Goal: Information Seeking & Learning: Stay updated

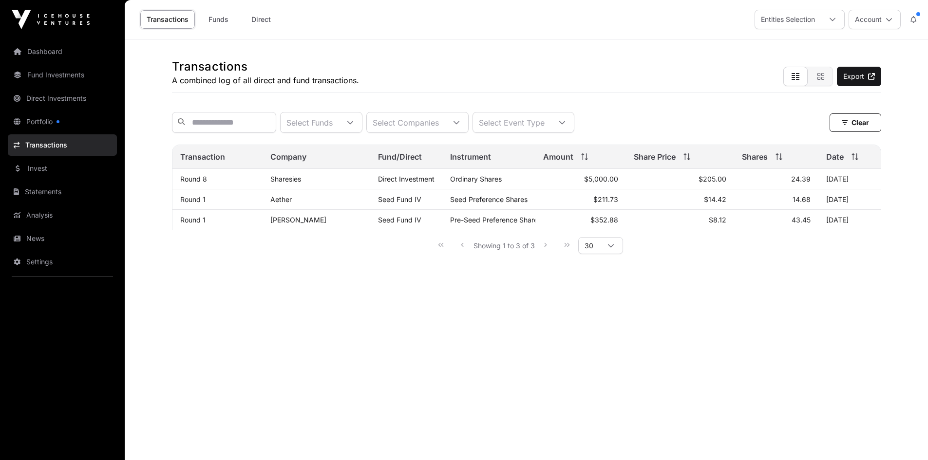
click at [53, 54] on link "Dashboard" at bounding box center [62, 51] width 109 height 21
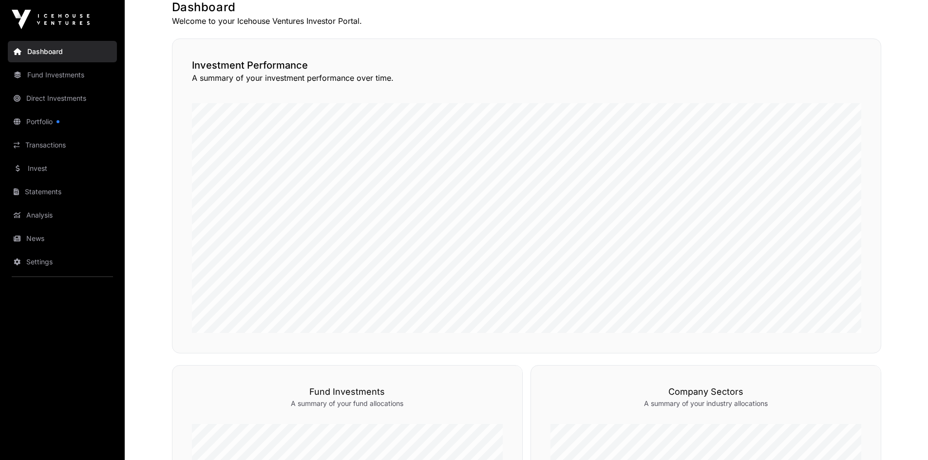
scroll to position [197, 0]
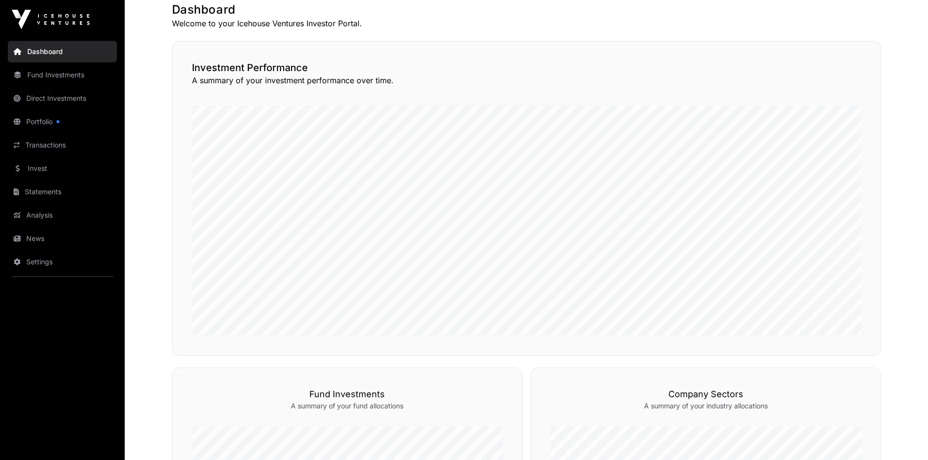
click at [81, 75] on link "Fund Investments" at bounding box center [62, 74] width 109 height 21
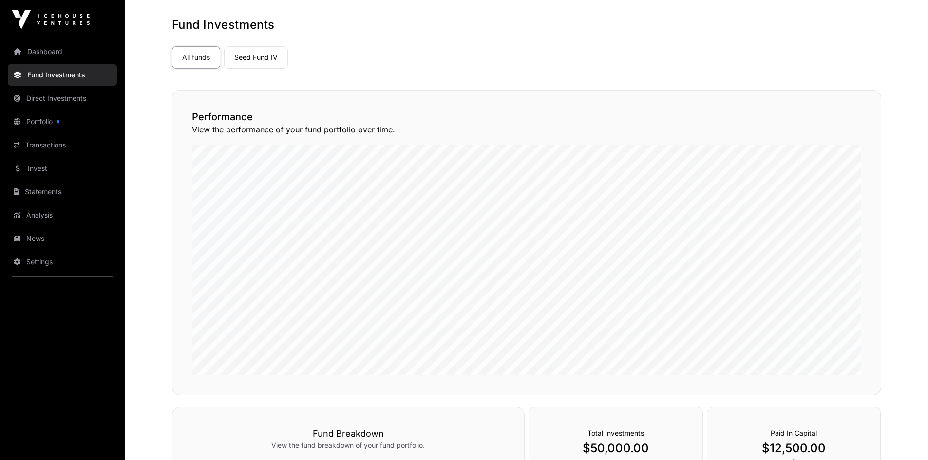
scroll to position [38, 0]
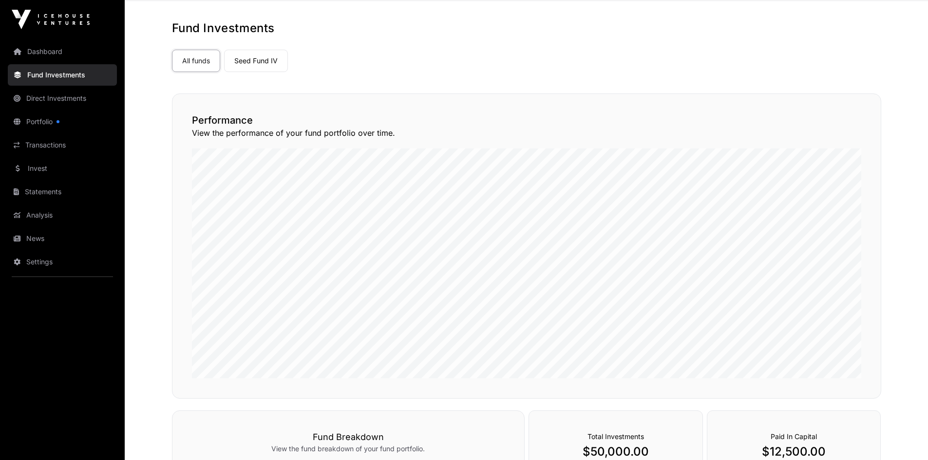
click at [56, 104] on link "Direct Investments" at bounding box center [62, 98] width 109 height 21
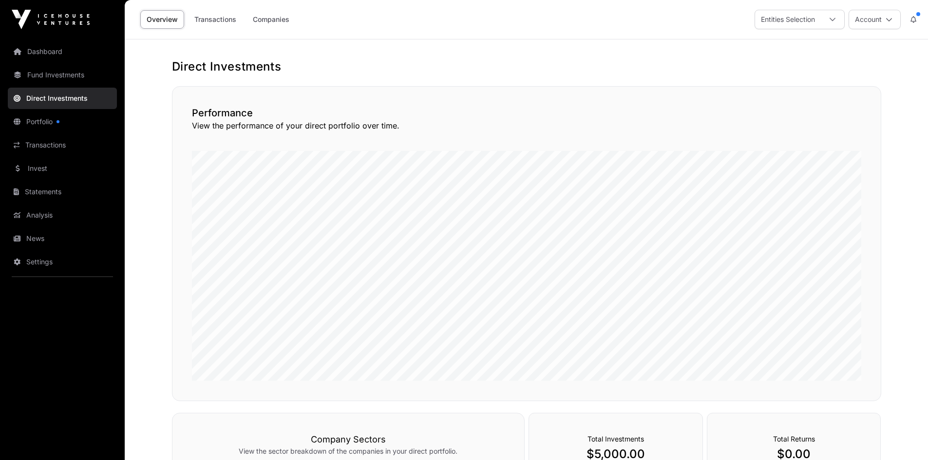
click at [63, 125] on link "Portfolio" at bounding box center [62, 121] width 109 height 21
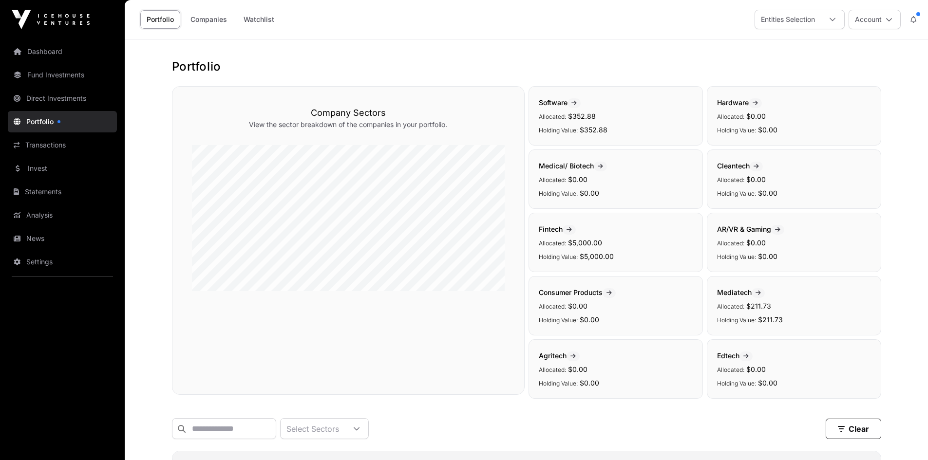
click at [34, 141] on link "Transactions" at bounding box center [62, 144] width 109 height 21
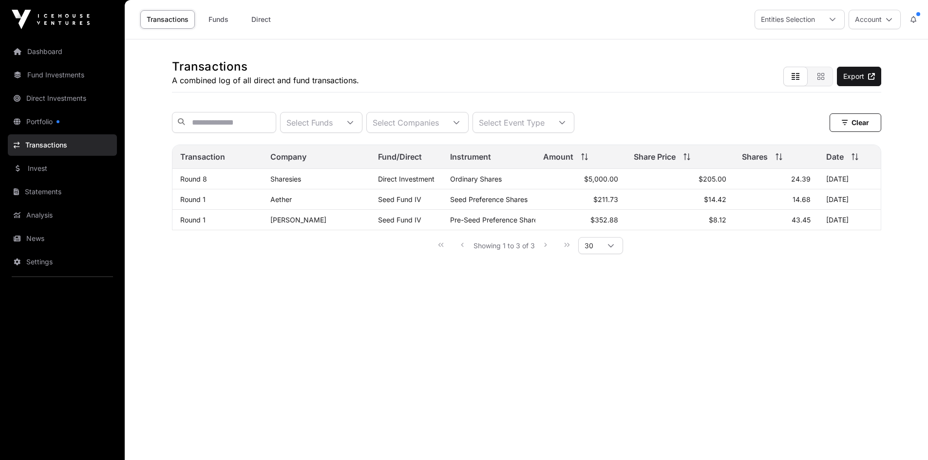
click at [46, 170] on link "Invest" at bounding box center [62, 168] width 109 height 21
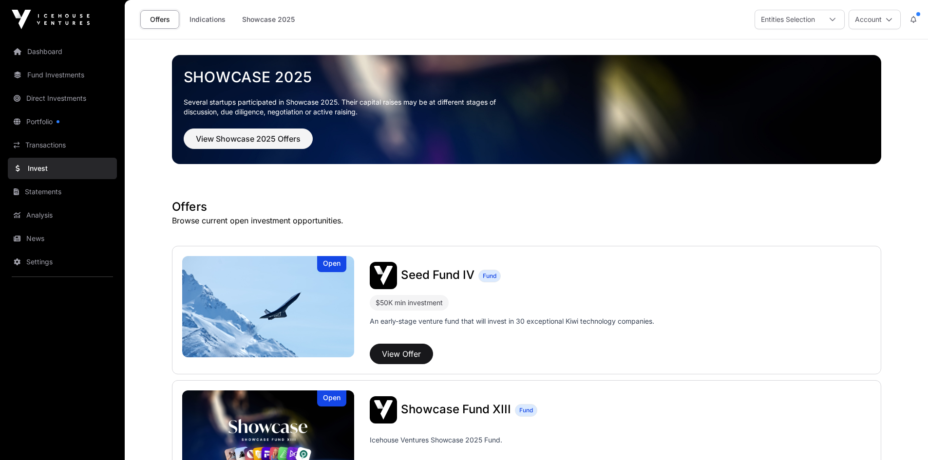
click at [66, 191] on link "Statements" at bounding box center [62, 191] width 109 height 21
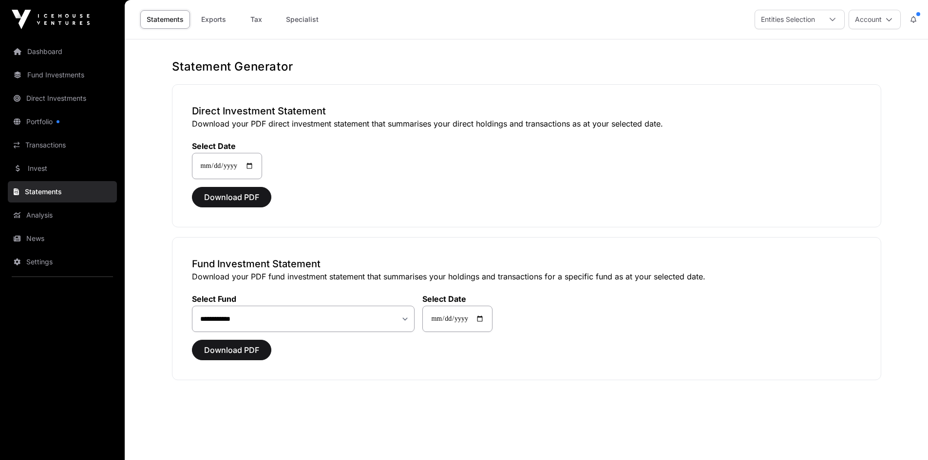
click at [72, 215] on link "Analysis" at bounding box center [62, 215] width 109 height 21
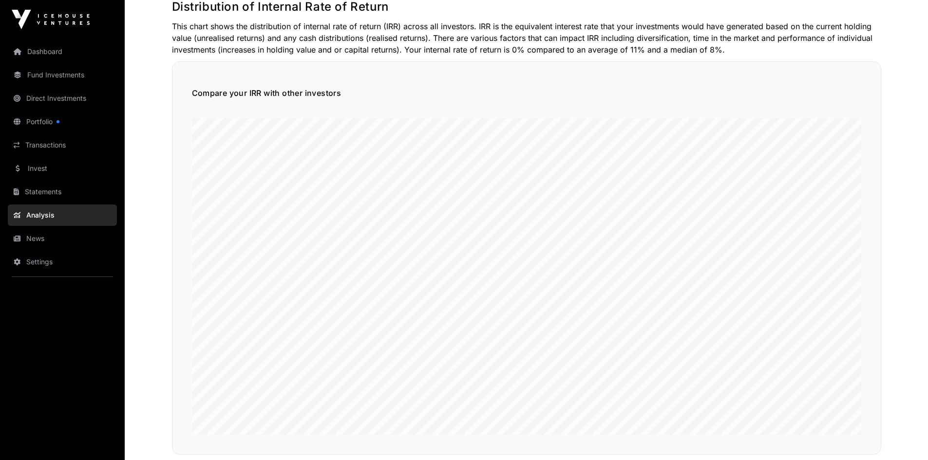
scroll to position [59, 0]
click at [75, 238] on link "News" at bounding box center [62, 238] width 109 height 21
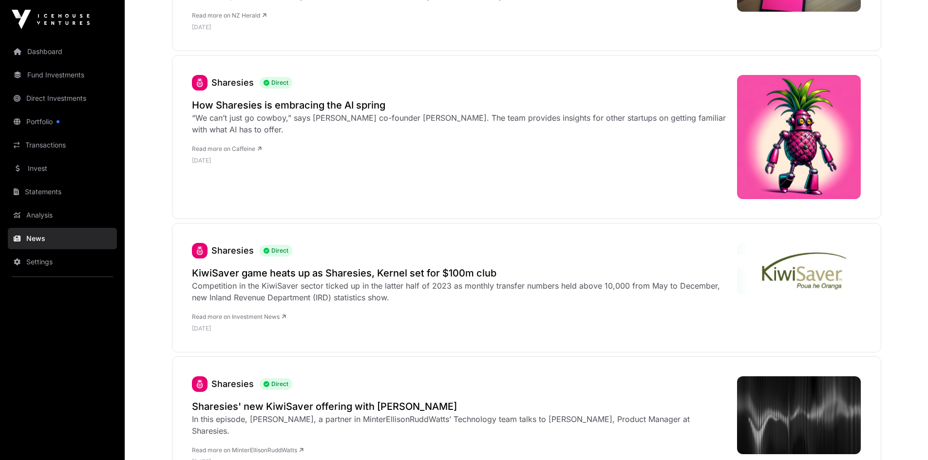
scroll to position [3476, 0]
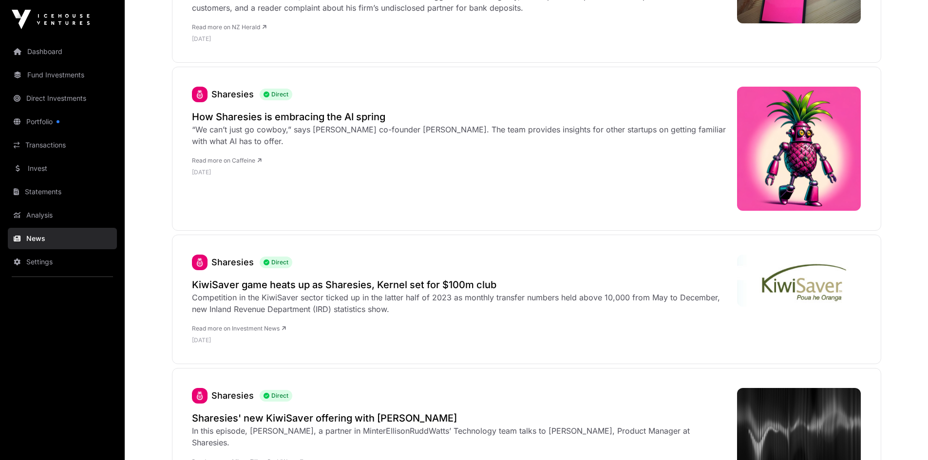
click at [402, 292] on div "Competition in the KiwiSaver sector ticked up in the latter half of 2023 as mon…" at bounding box center [459, 303] width 535 height 23
click at [357, 240] on div "Sharesies Direct KiwiSaver game heats up as Sharesies, Kernel set for $100m clu…" at bounding box center [526, 300] width 709 height 130
click at [359, 278] on h2 "KiwiSaver game heats up as Sharesies, Kernel set for $100m club" at bounding box center [459, 285] width 535 height 14
